Goal: Transaction & Acquisition: Book appointment/travel/reservation

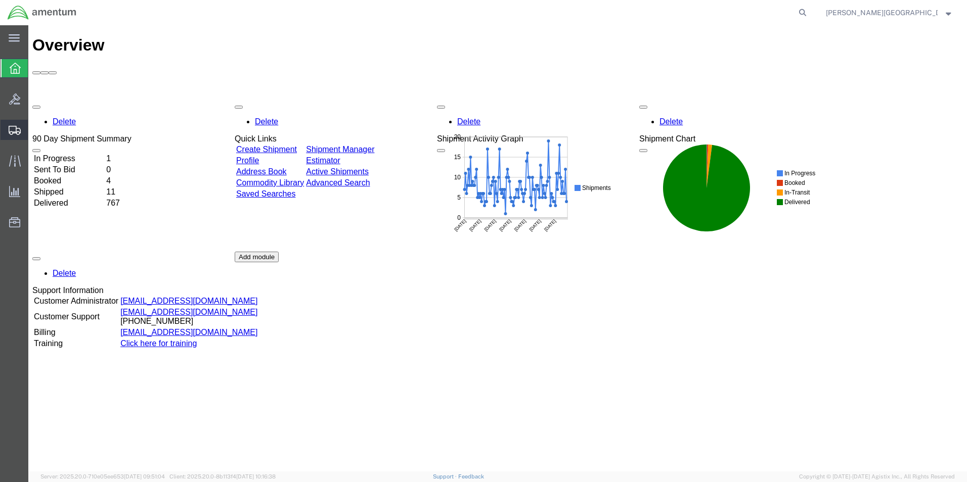
click at [0, 0] on span "Create Shipment" at bounding box center [0, 0] width 0 height 0
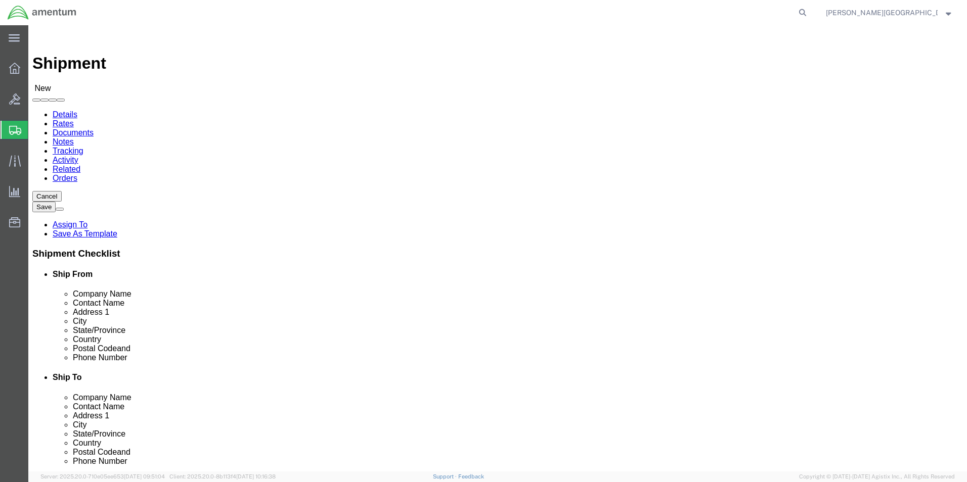
select select
select select "49940"
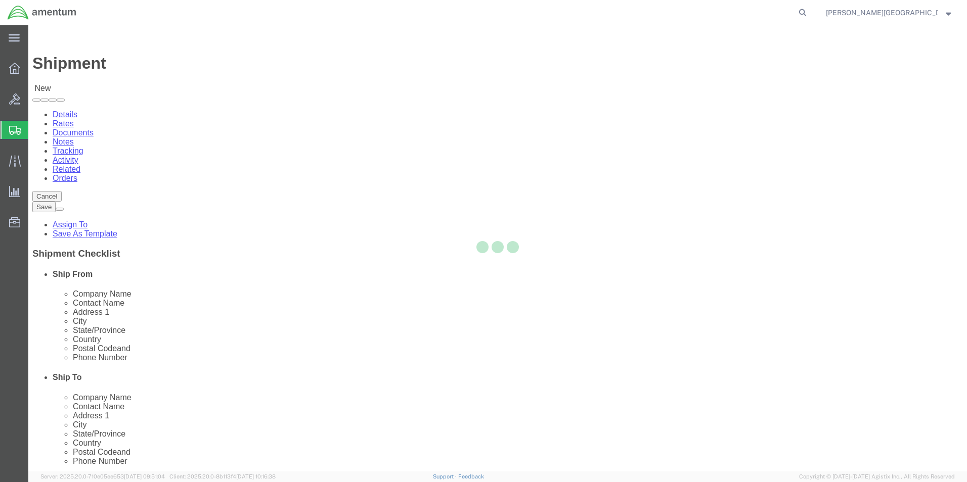
select select "[GEOGRAPHIC_DATA]"
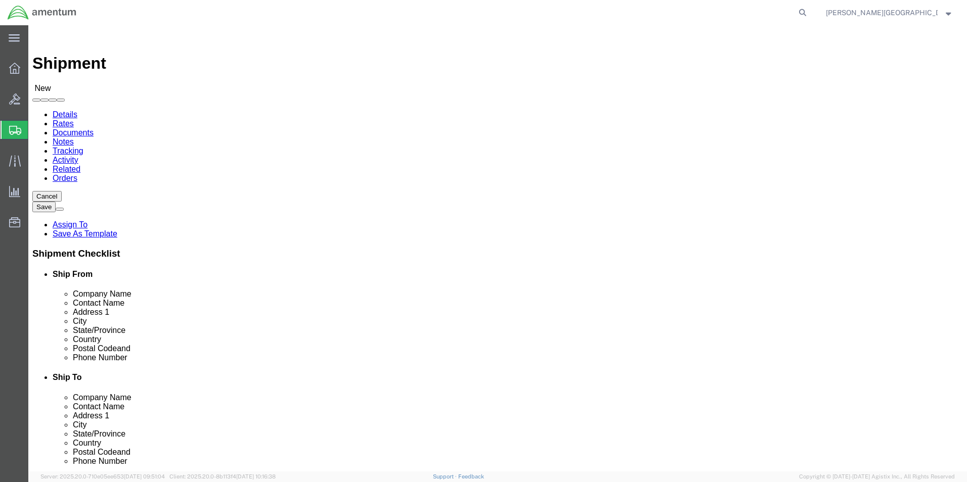
drag, startPoint x: 205, startPoint y: 342, endPoint x: 122, endPoint y: 341, distance: 82.9
click div "Phone Number"
type input "[PHONE_NUMBER]"
select select "49945"
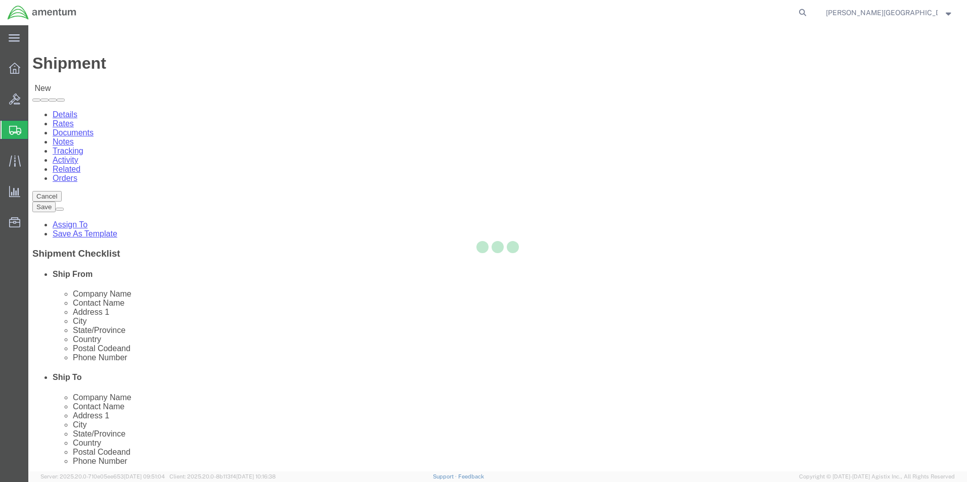
select select "[GEOGRAPHIC_DATA]"
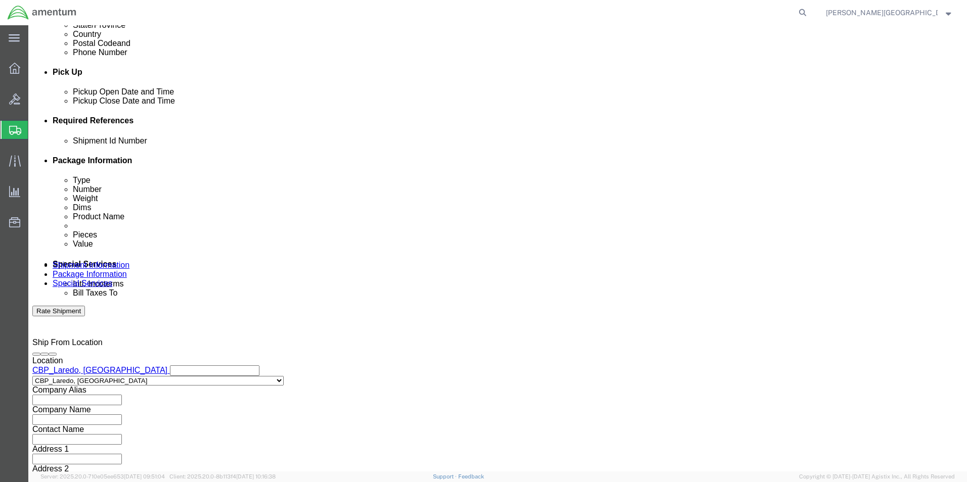
scroll to position [422, 0]
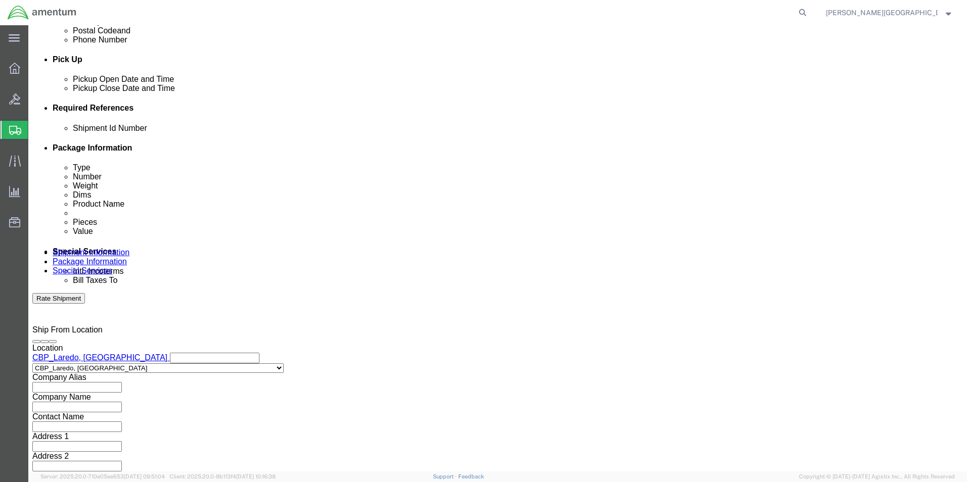
click button "Add reference"
click select "Select Account Type Activity ID Airline Appointment Number ASN Batch Request # …"
select select "DEPT"
click select "Select Account Type Activity ID Airline Appointment Number ASN Batch Request # …"
click input "text"
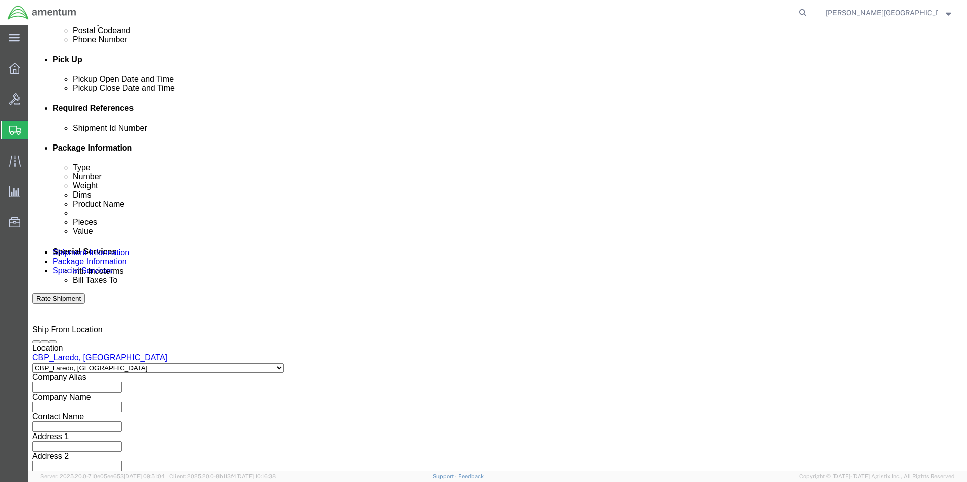
type input "Supply Department"
click button "Add reference"
click select "Select Account Type Activity ID Airline Appointment Number ASN Batch Request # …"
select select "PROJNUM"
click select "Select Account Type Activity ID Airline Appointment Number ASN Batch Request # …"
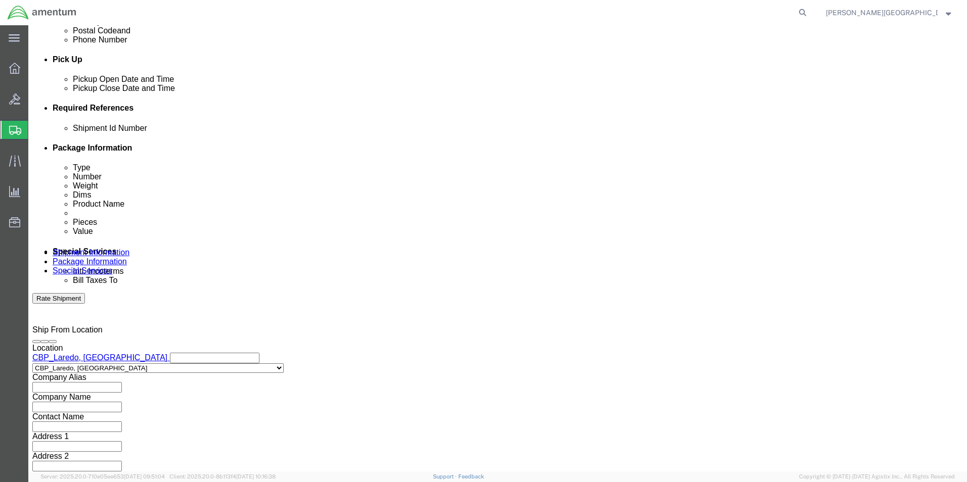
click input "text"
click input "6118.02.03.2219.000.LRT.0000"
type input "6118.03.03.2219.000.LRT.0000"
click button "Add reference"
click select "Select Account Type Activity ID Airline Appointment Number ASN Batch Request # …"
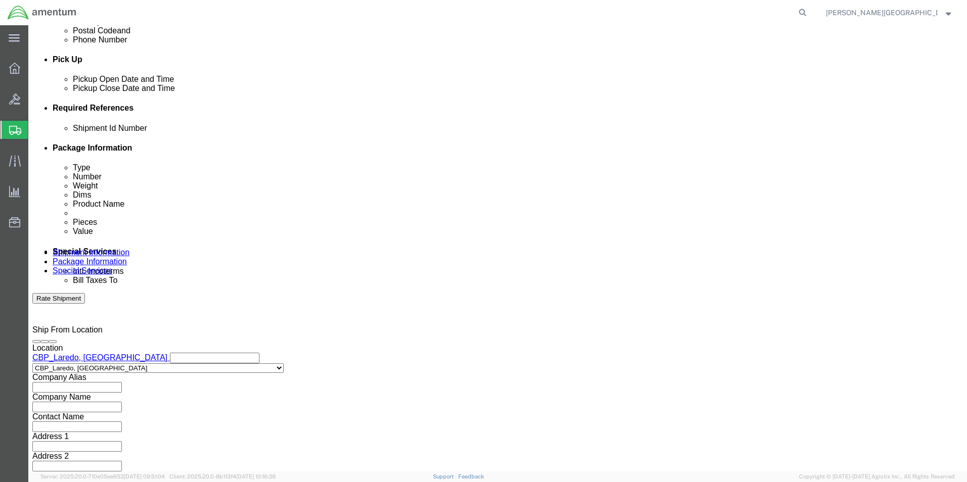
select select "CUSTREF"
click select "Select Account Type Activity ID Airline Appointment Number ASN Batch Request # …"
click input "text"
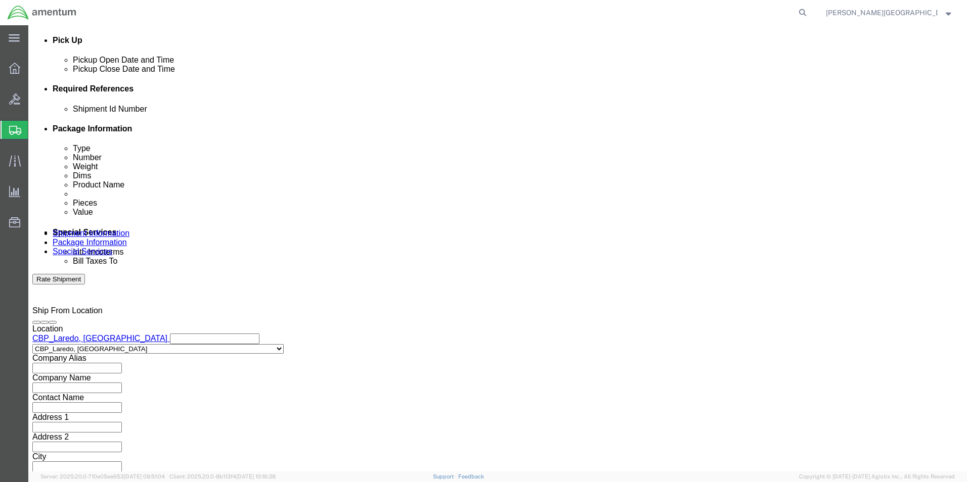
type input "Element Filter for 3937A"
click button "Continue"
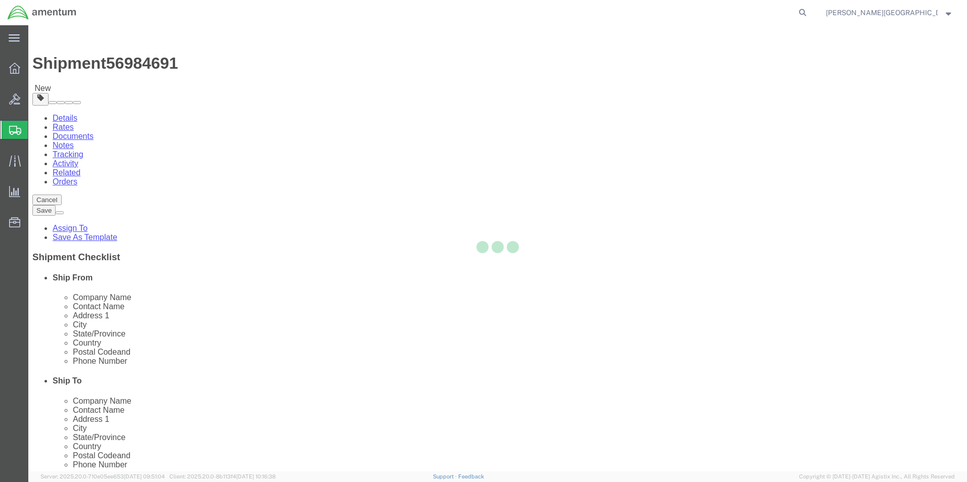
select select "CBOX"
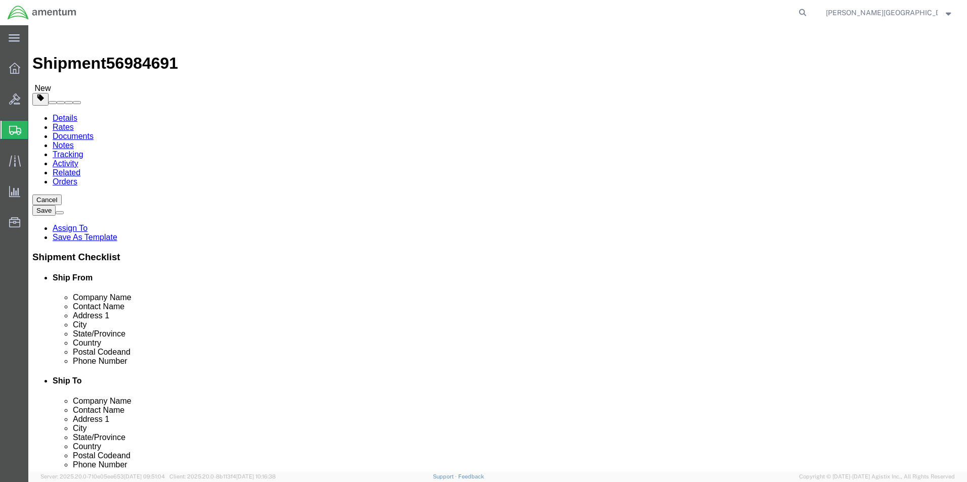
click input "text"
type input "8"
click input "text"
type input "9"
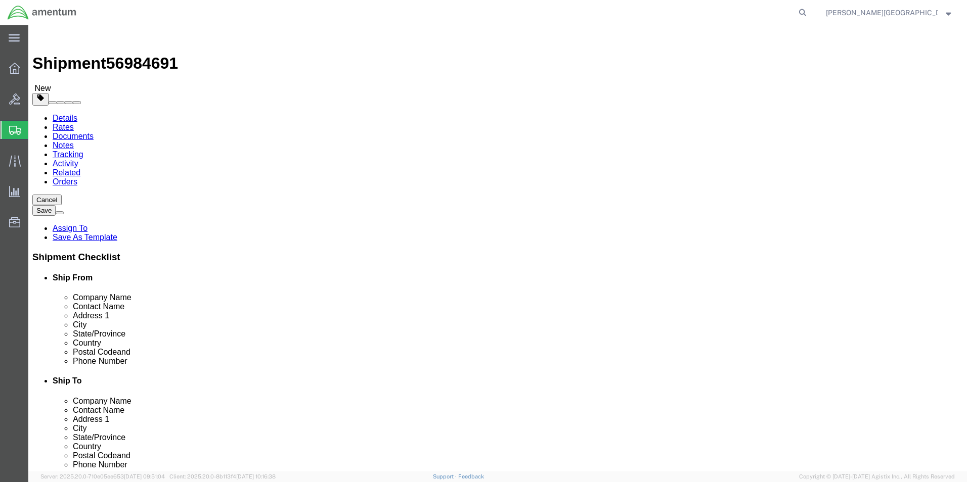
click input "text"
type input "9"
click input "0.00"
type input "1.00"
click link "Add Content"
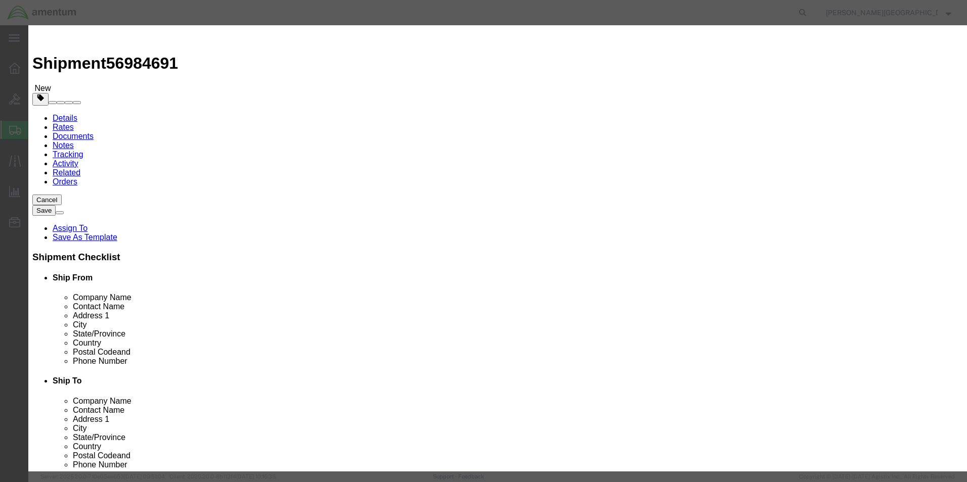
click input "text"
type input "Element Filter Kit"
click textarea
type textarea "PN: 1743645-02"
click input "0"
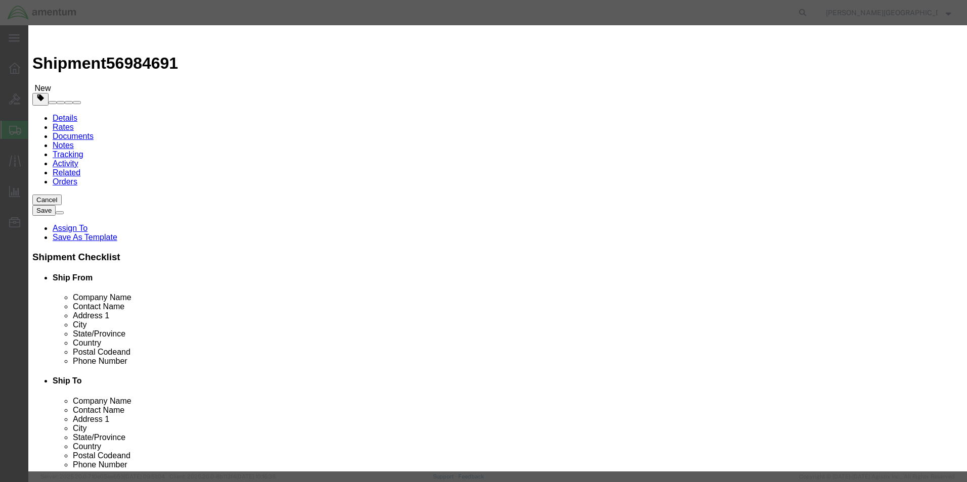
type input "1"
click input "text"
type input "950.00"
click button "Save & Close"
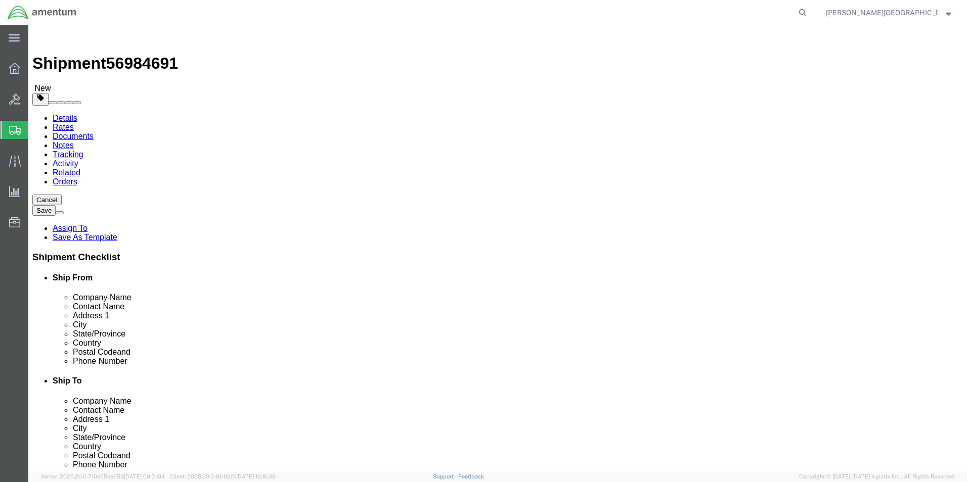
click button "Previous"
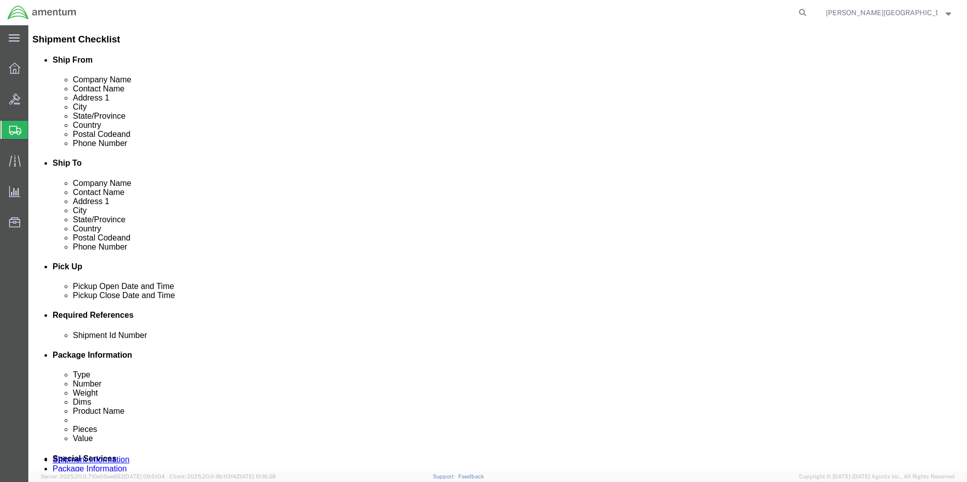
scroll to position [354, 0]
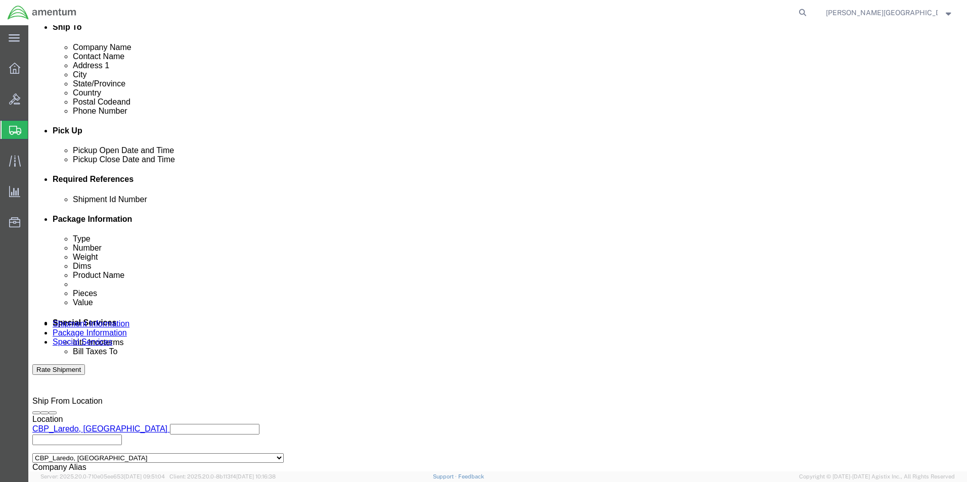
click input "text"
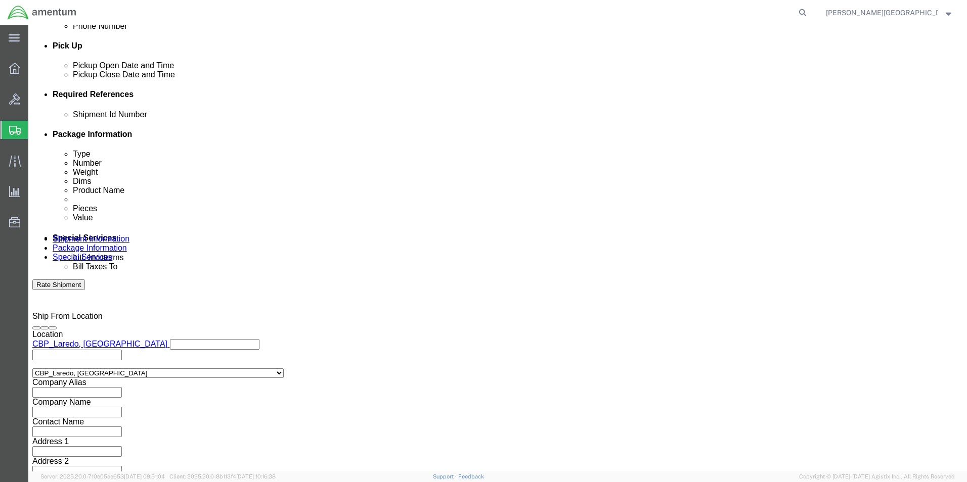
scroll to position [441, 0]
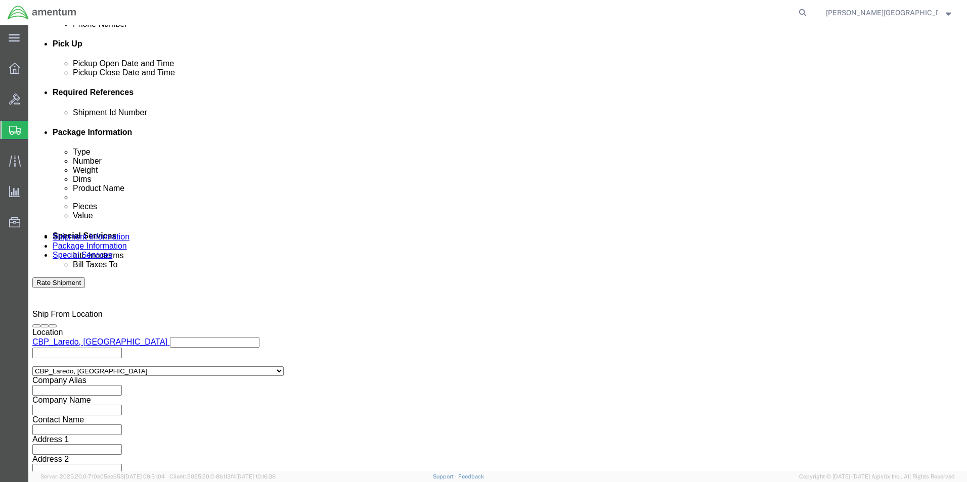
type input "56984691"
click button "Continue"
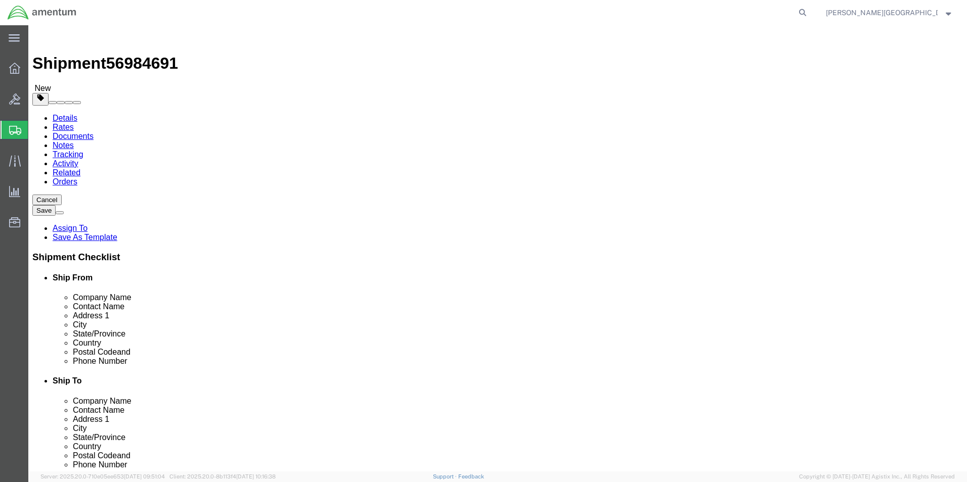
click button "Continue"
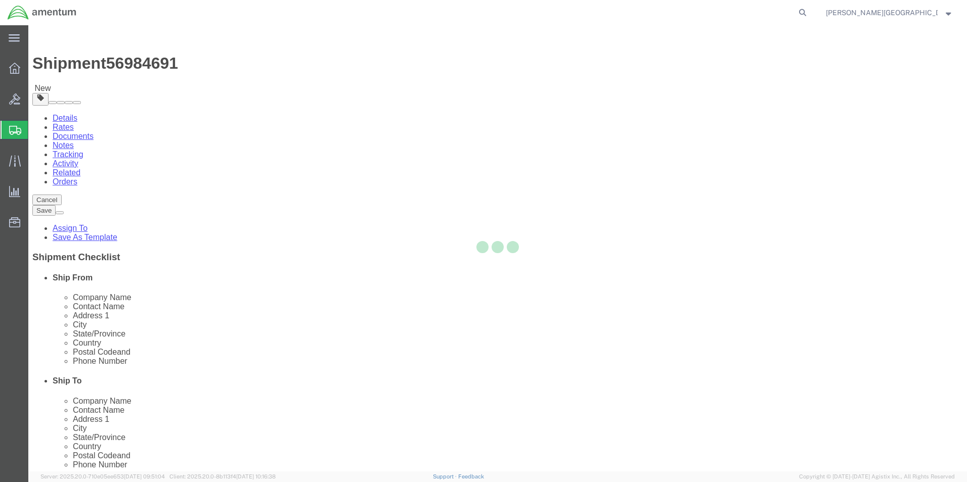
select select
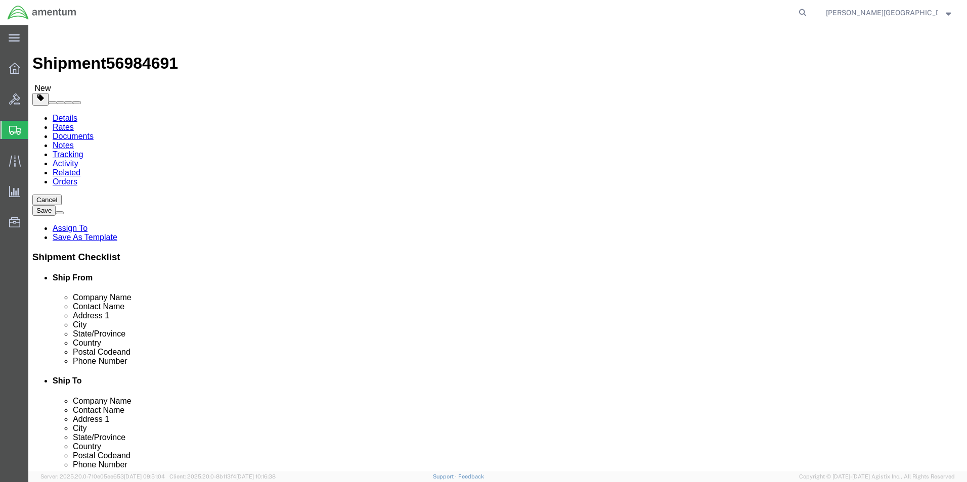
click button "Rate Shipment"
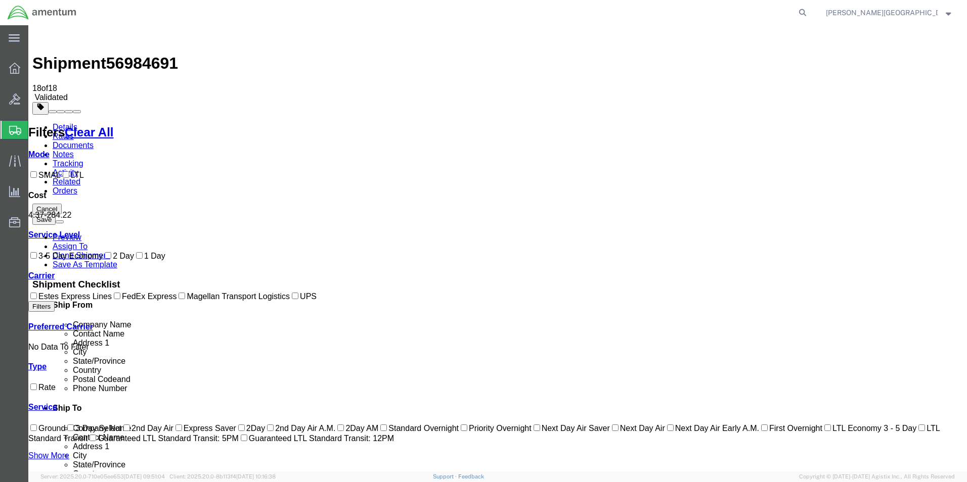
checkbox input "true"
